Goal: Transaction & Acquisition: Subscribe to service/newsletter

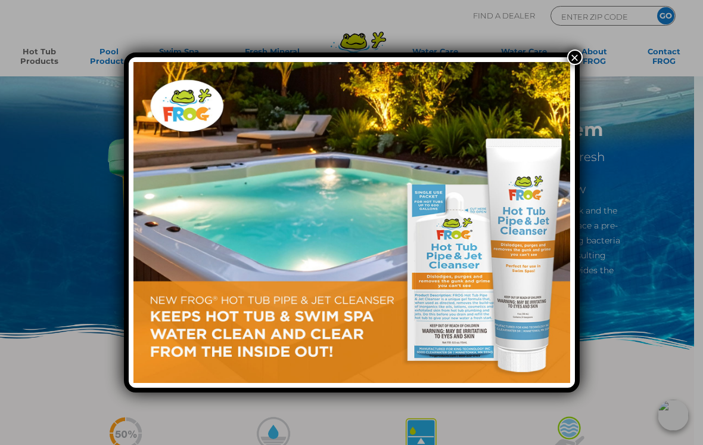
click at [575, 60] on button "×" at bounding box center [574, 56] width 15 height 15
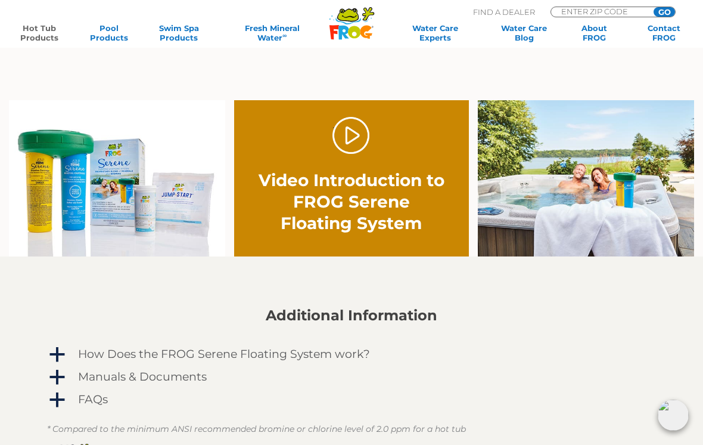
scroll to position [647, 0]
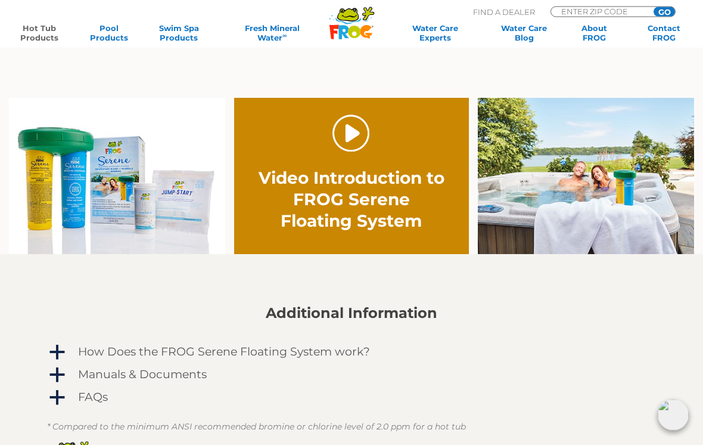
click at [357, 133] on link "." at bounding box center [351, 134] width 38 height 38
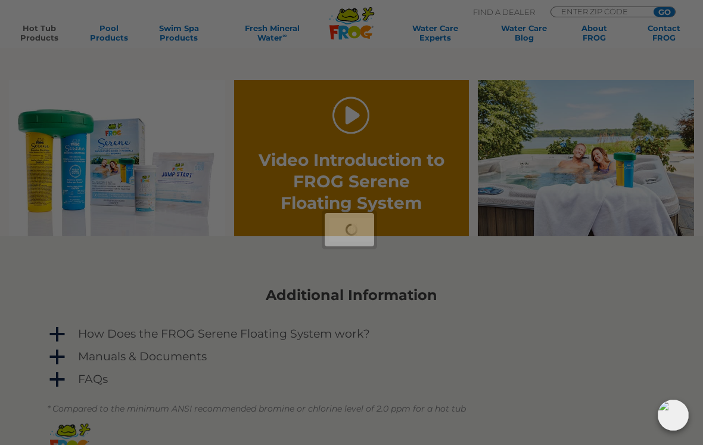
scroll to position [666, 0]
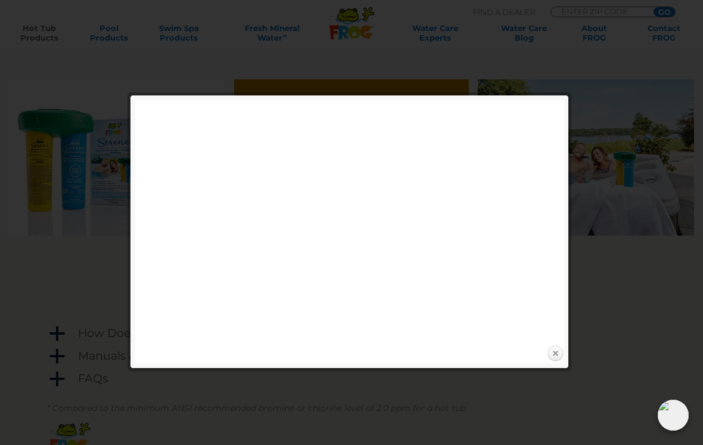
click at [563, 347] on link "Close" at bounding box center [555, 353] width 18 height 18
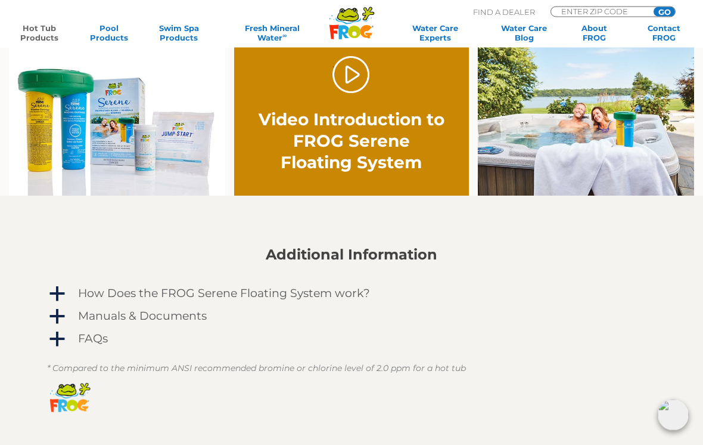
scroll to position [705, 0]
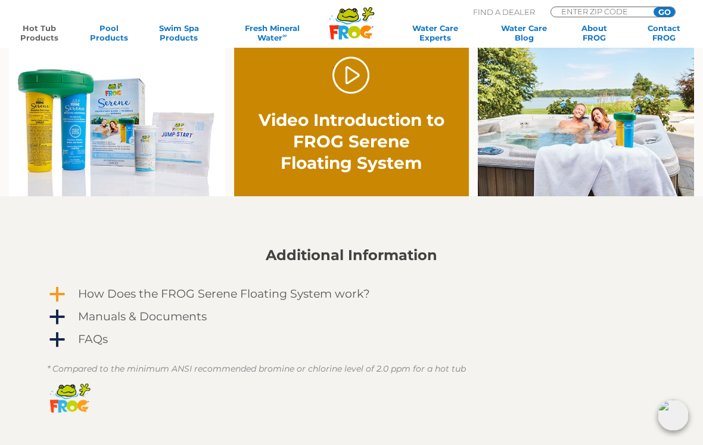
click at [54, 296] on span "a" at bounding box center [57, 294] width 18 height 18
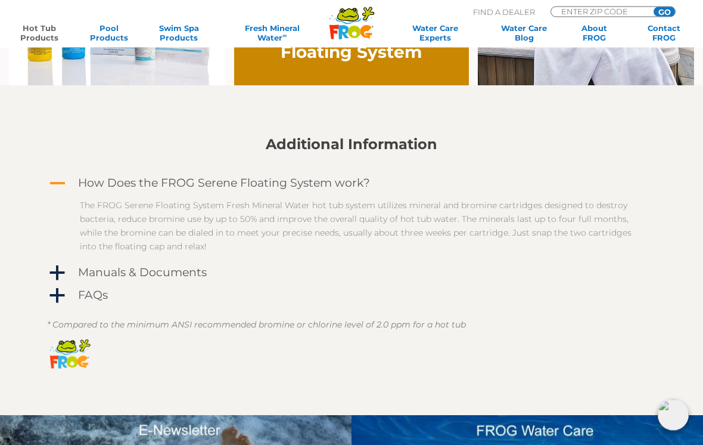
scroll to position [816, 0]
click at [52, 271] on span "a" at bounding box center [57, 273] width 18 height 18
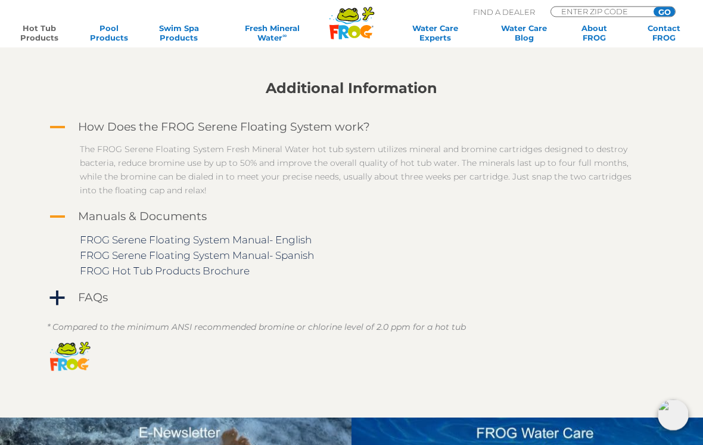
scroll to position [872, 0]
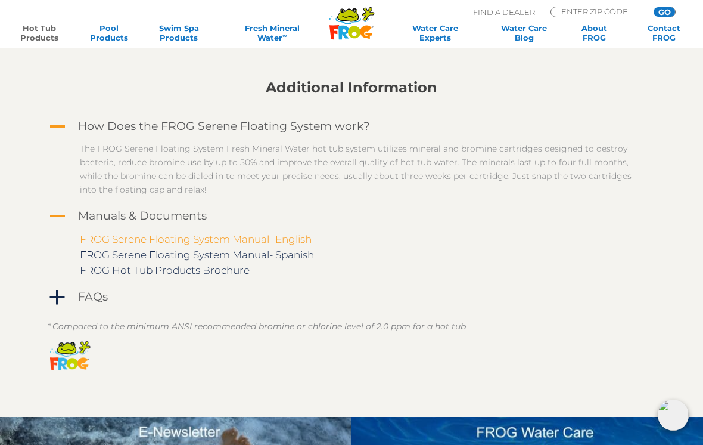
click at [110, 240] on link "FROG Serene Floating System Manual- English" at bounding box center [196, 239] width 232 height 12
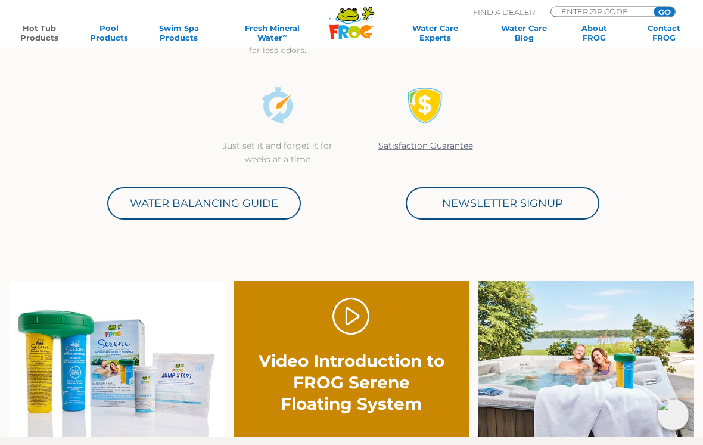
scroll to position [464, 0]
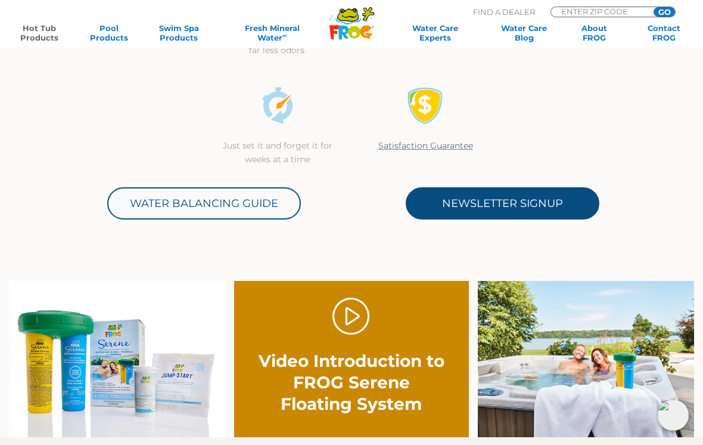
click at [562, 204] on link "Newsletter Signup" at bounding box center [503, 203] width 194 height 32
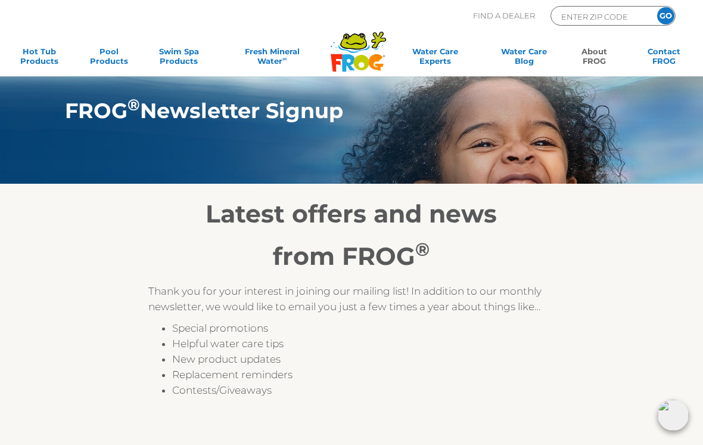
click at [598, 11] on input "ENTER ZIP CODE" at bounding box center [600, 17] width 80 height 14
type input "10505"
click at [666, 15] on input "GO" at bounding box center [665, 15] width 17 height 17
click at [667, 19] on input "GO" at bounding box center [665, 15] width 17 height 17
click at [667, 17] on input "GO" at bounding box center [665, 15] width 17 height 17
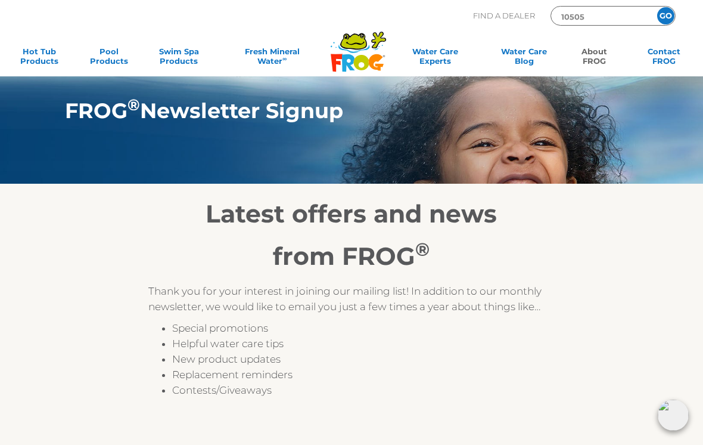
click at [664, 14] on input "GO" at bounding box center [665, 15] width 17 height 17
click at [671, 15] on input "GO" at bounding box center [665, 15] width 17 height 17
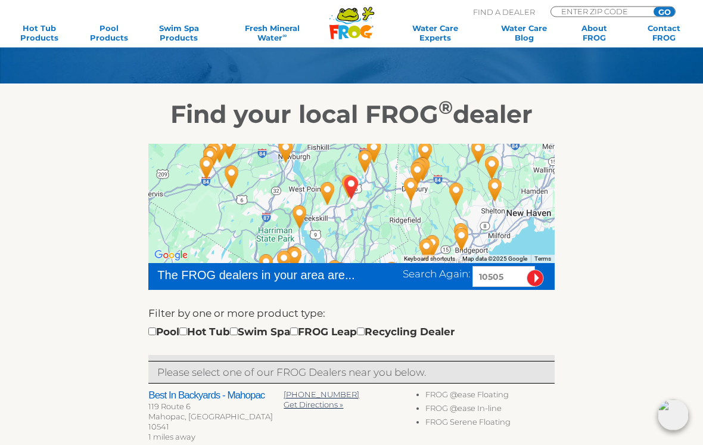
scroll to position [110, 0]
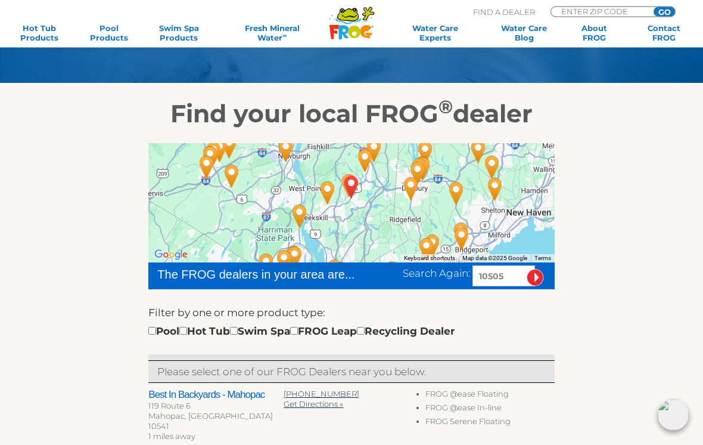
click at [205, 331] on div "Pool Hot Tub Swim Spa FROG Leap Recycling Dealer" at bounding box center [301, 331] width 306 height 15
click at [187, 335] on input "checkbox" at bounding box center [183, 331] width 8 height 8
checkbox input "true"
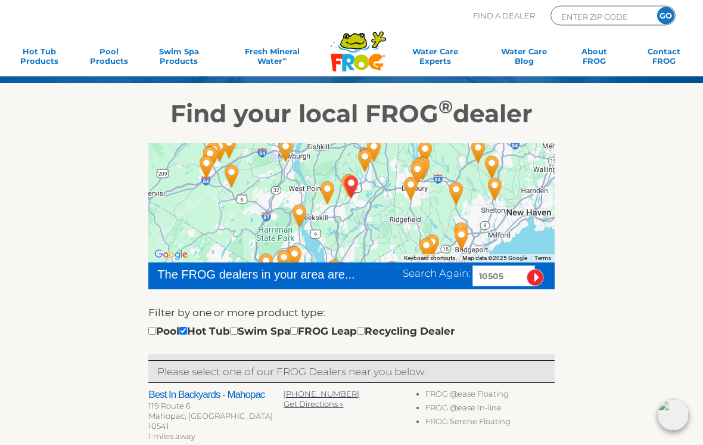
scroll to position [129, 0]
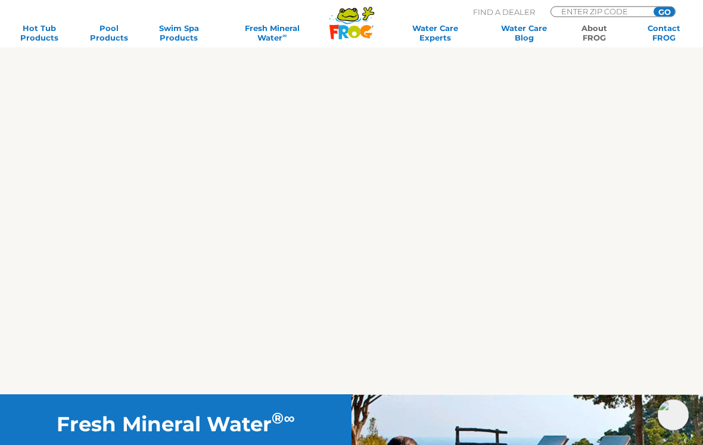
scroll to position [1153, 0]
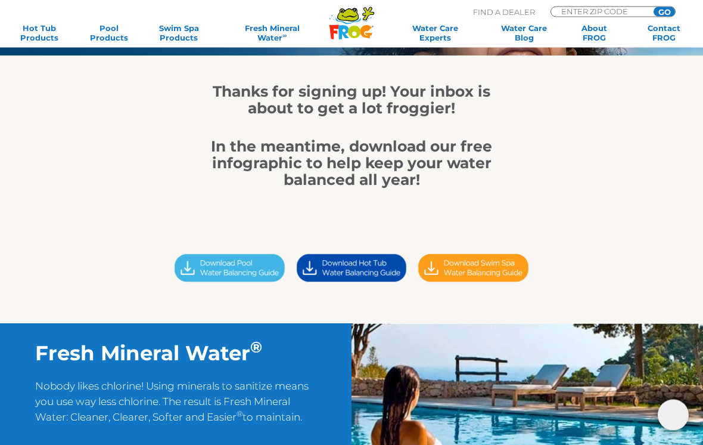
scroll to position [129, 0]
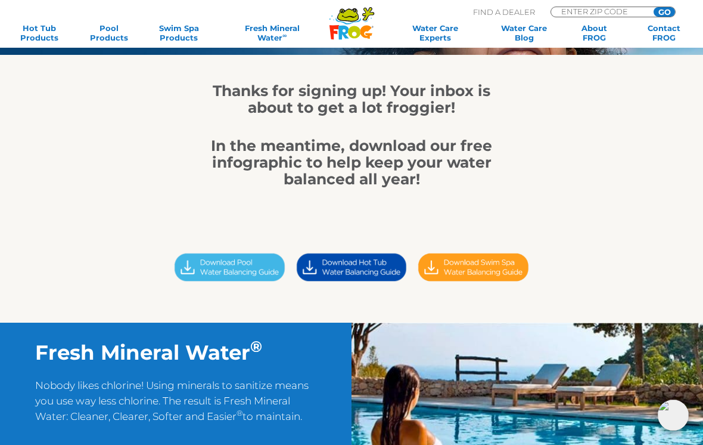
click at [385, 265] on img at bounding box center [352, 267] width 122 height 35
